Goal: Transaction & Acquisition: Purchase product/service

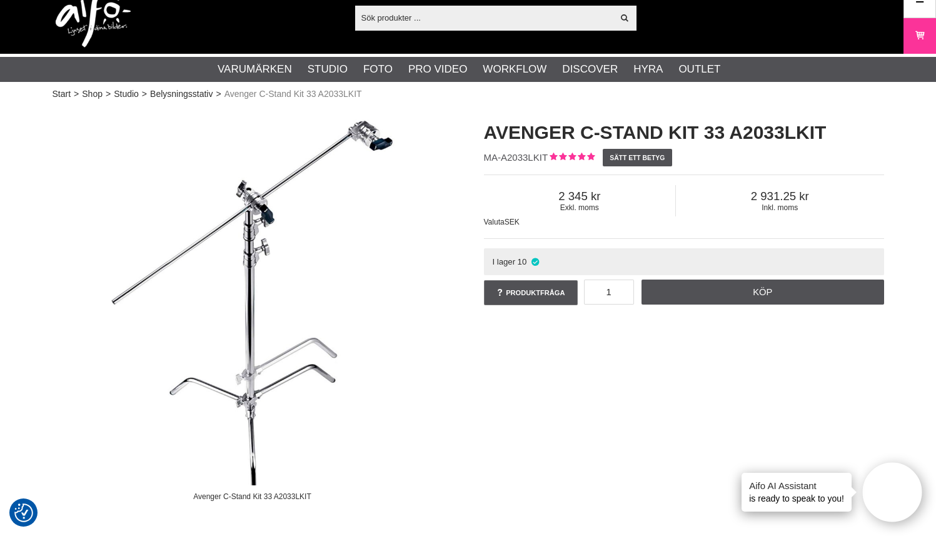
scroll to position [6, 0]
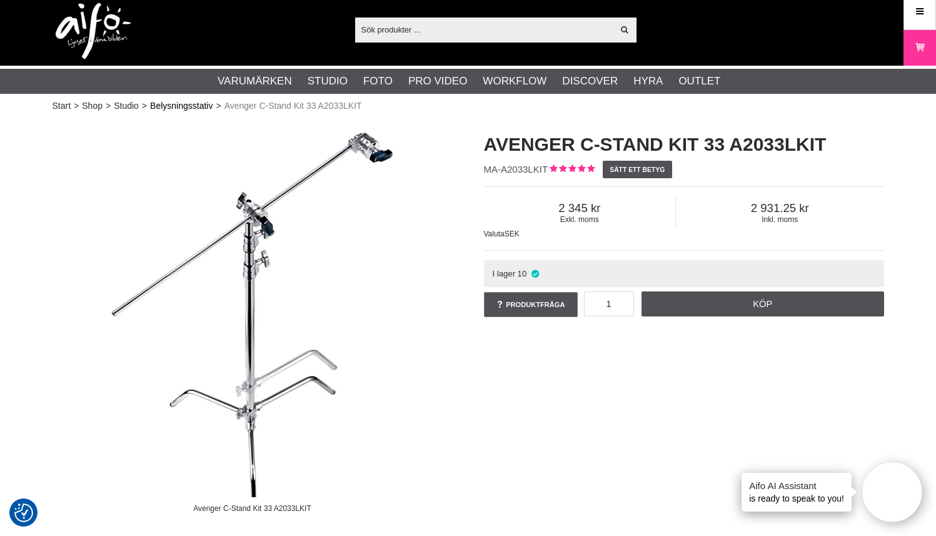
click at [198, 104] on link "Belysningsstativ" at bounding box center [181, 105] width 63 height 13
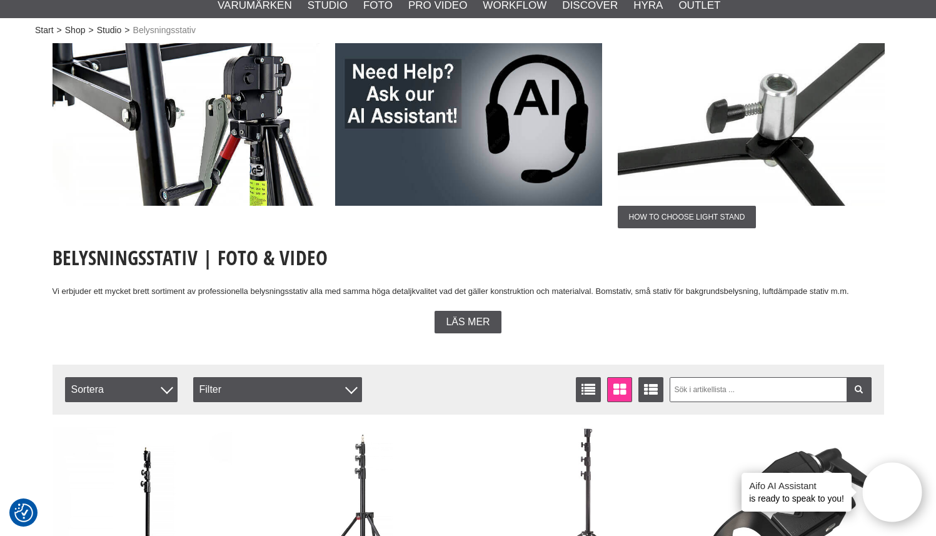
scroll to position [21, 0]
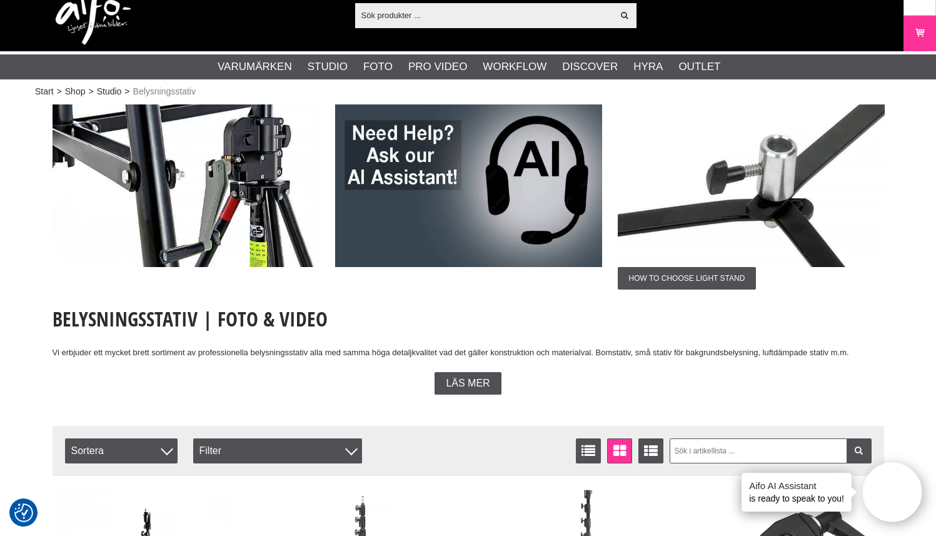
click at [387, 14] on input "text" at bounding box center [484, 15] width 258 height 19
paste input "AVENGER 2033L"
type input "AVENGER 2033L"
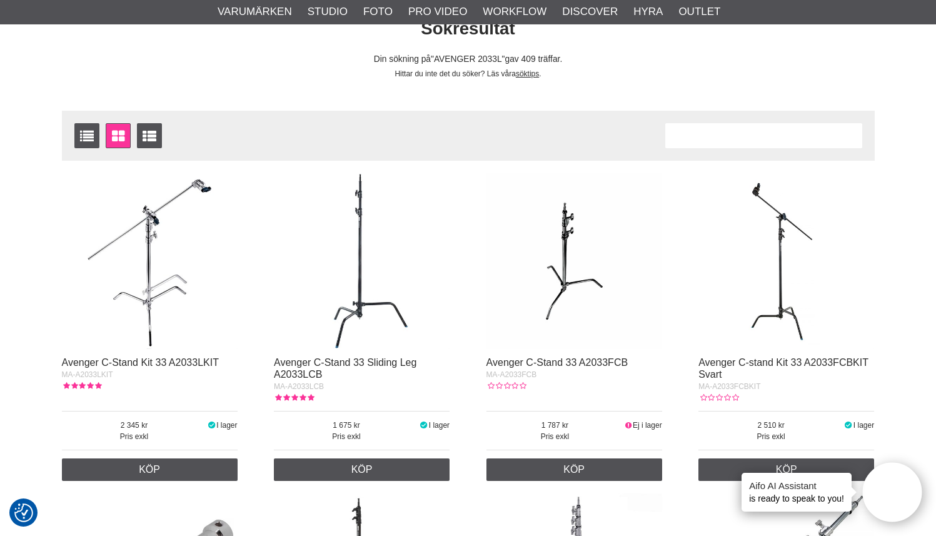
scroll to position [109, 0]
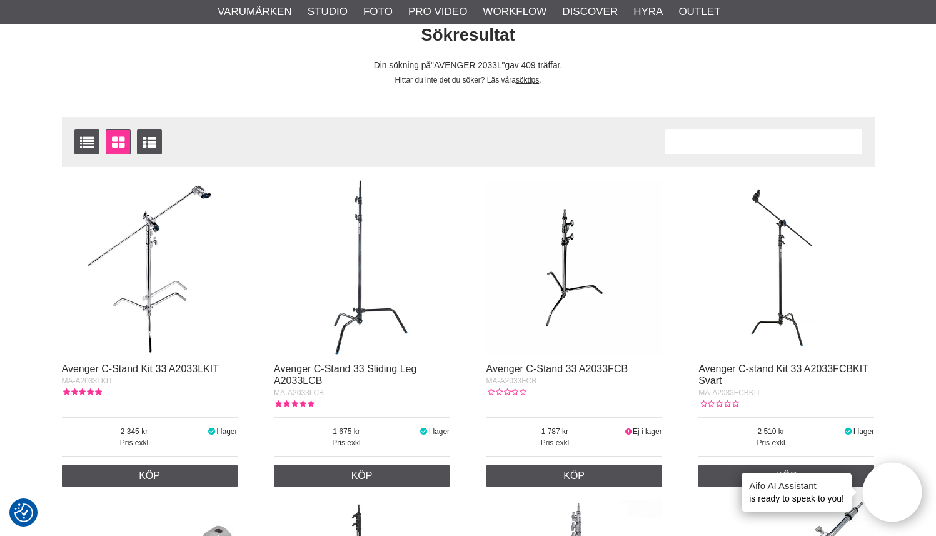
click at [379, 310] on img at bounding box center [362, 267] width 176 height 176
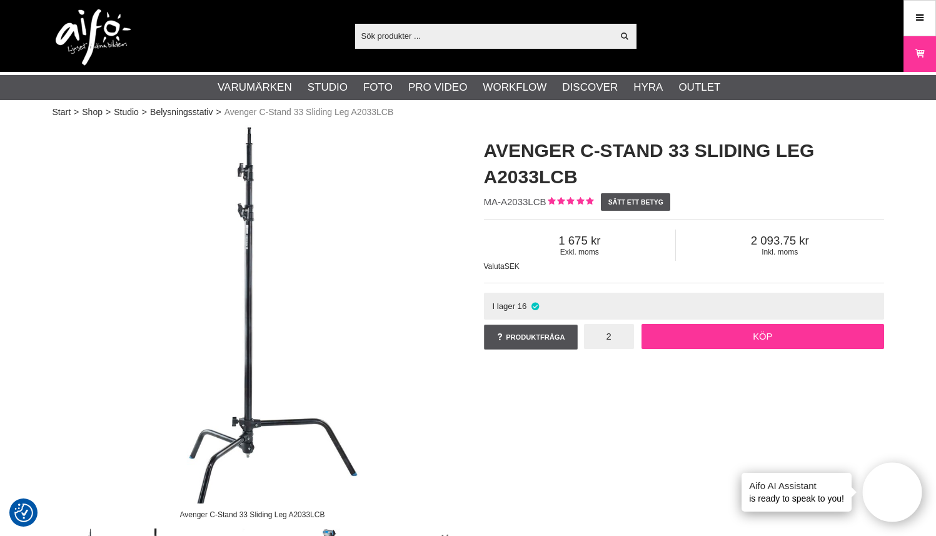
type input "2"
click at [720, 335] on link "Köp" at bounding box center [762, 336] width 243 height 25
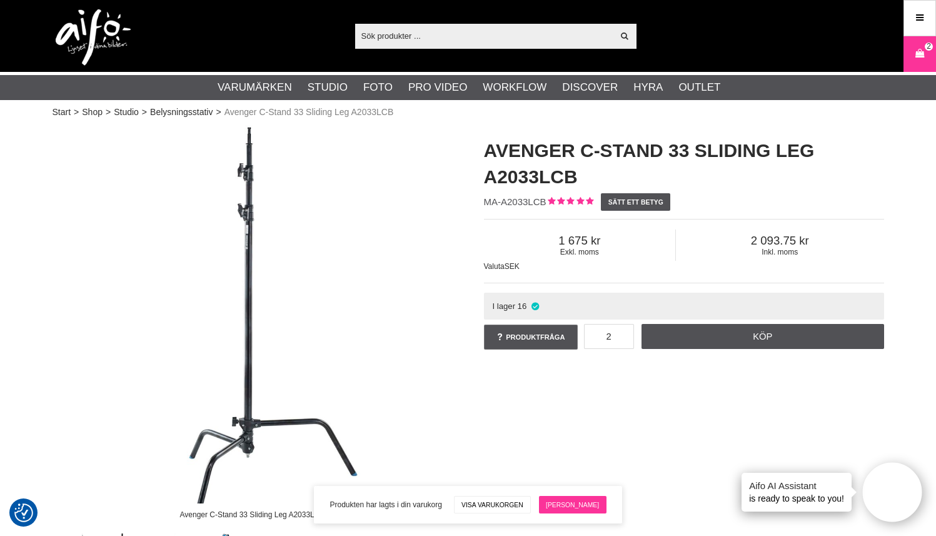
click at [580, 505] on link "[PERSON_NAME]" at bounding box center [573, 505] width 68 height 18
